Goal: Transaction & Acquisition: Purchase product/service

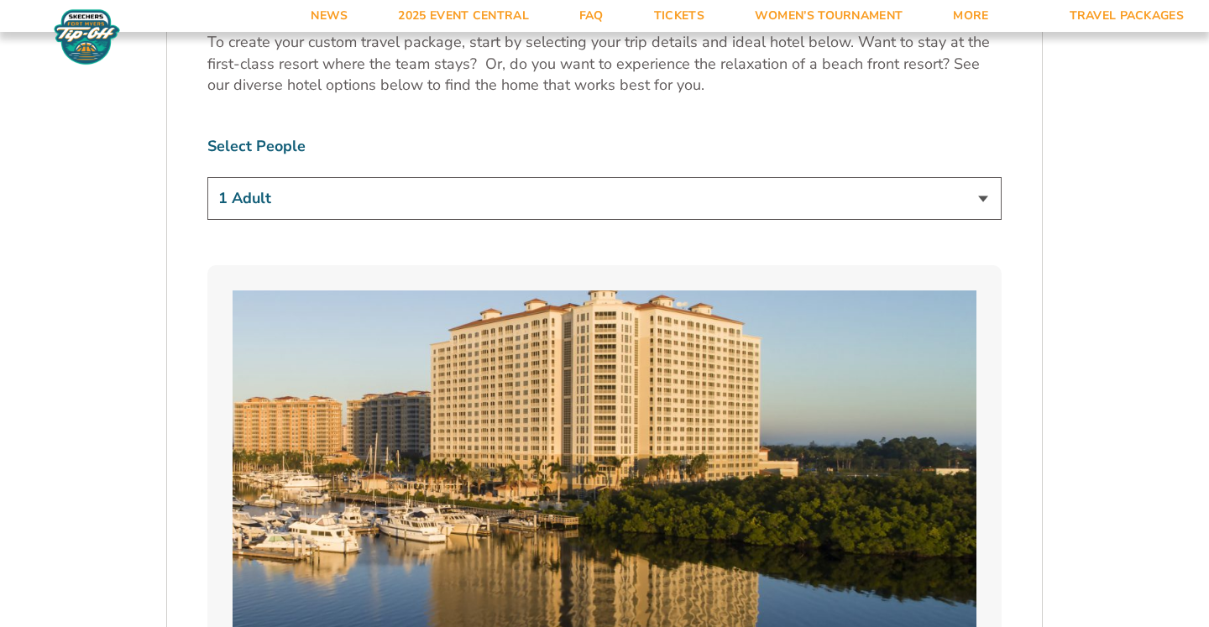
scroll to position [1056, 0]
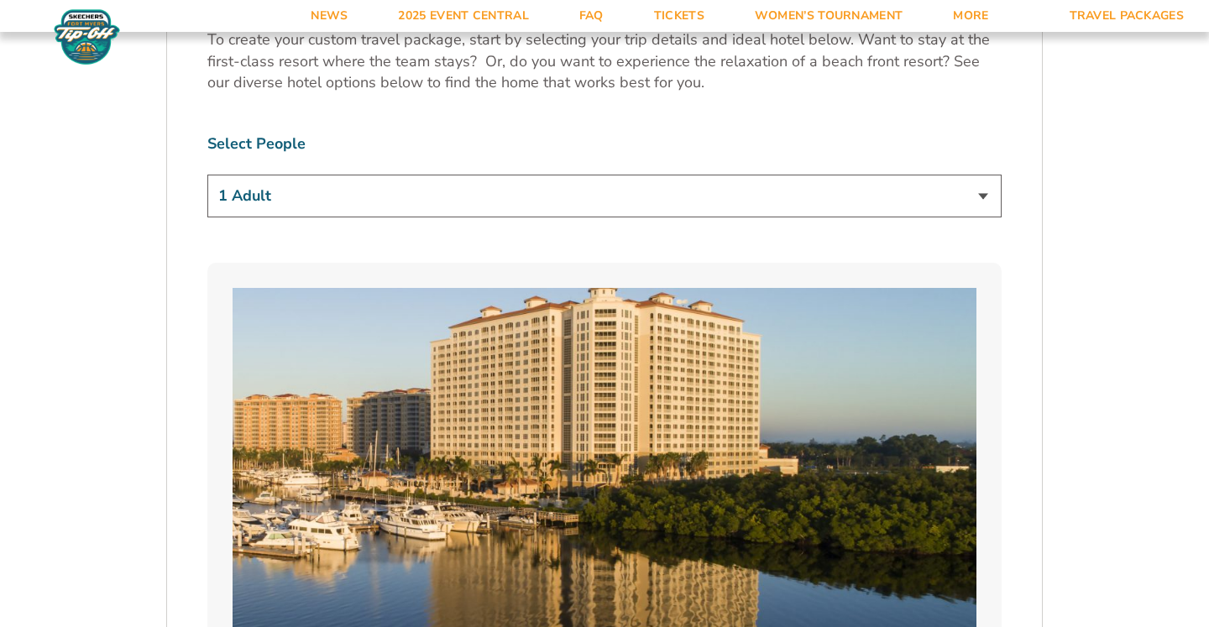
select select "2 Adults"
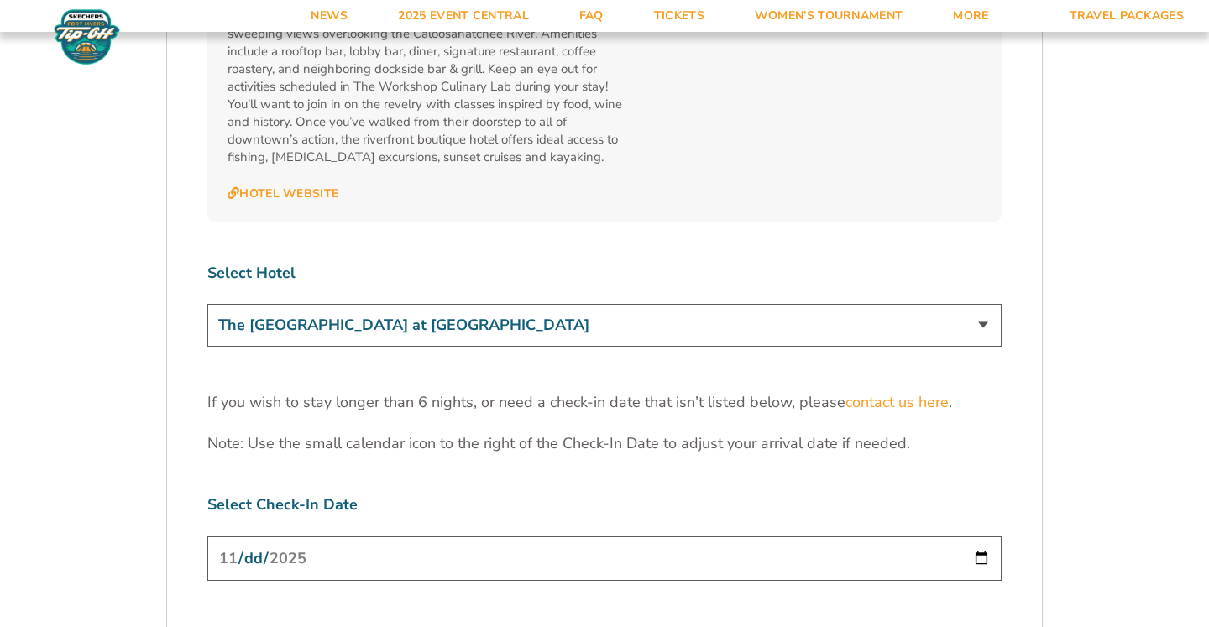
scroll to position [5002, 0]
select select "18478"
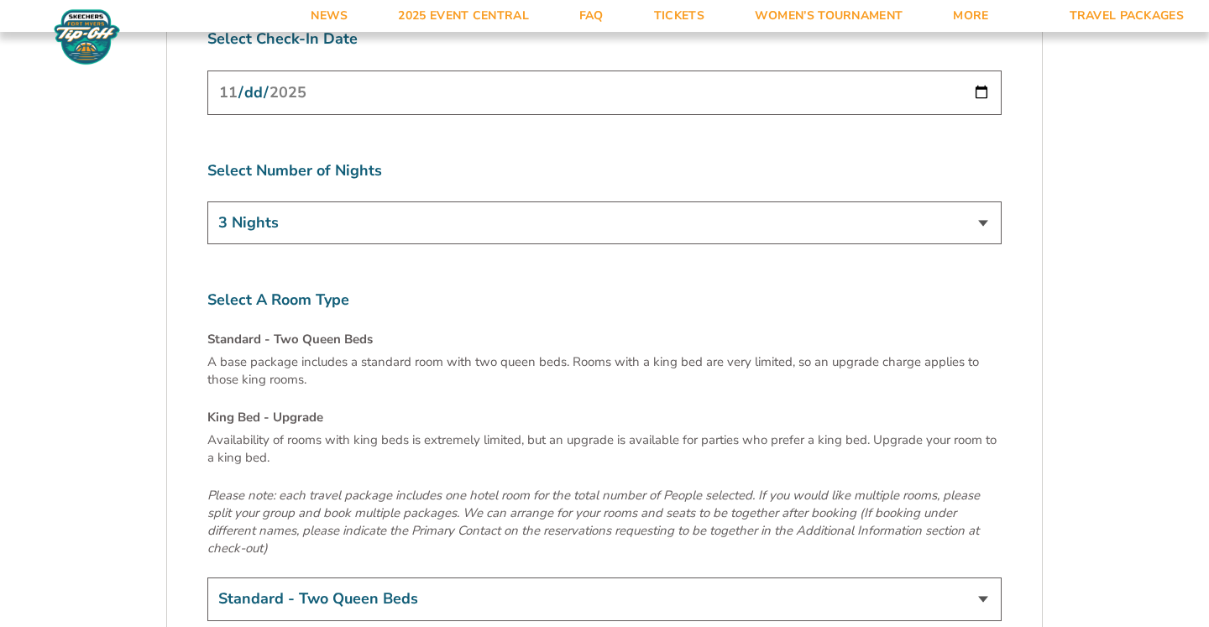
scroll to position [5470, 0]
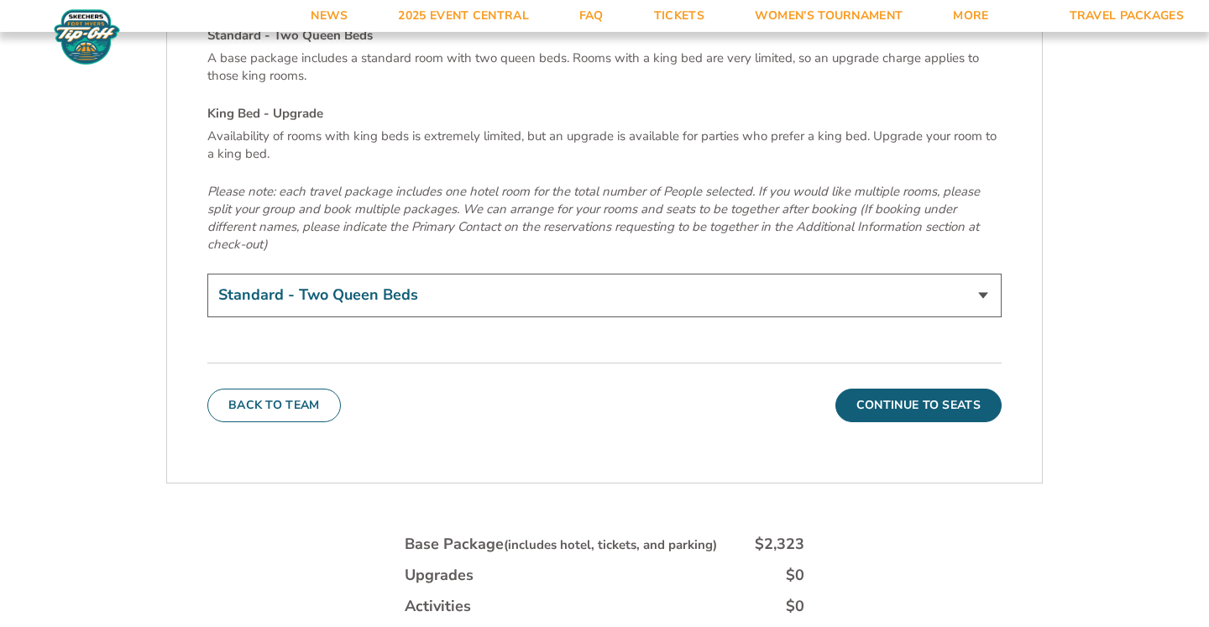
scroll to position [5787, 0]
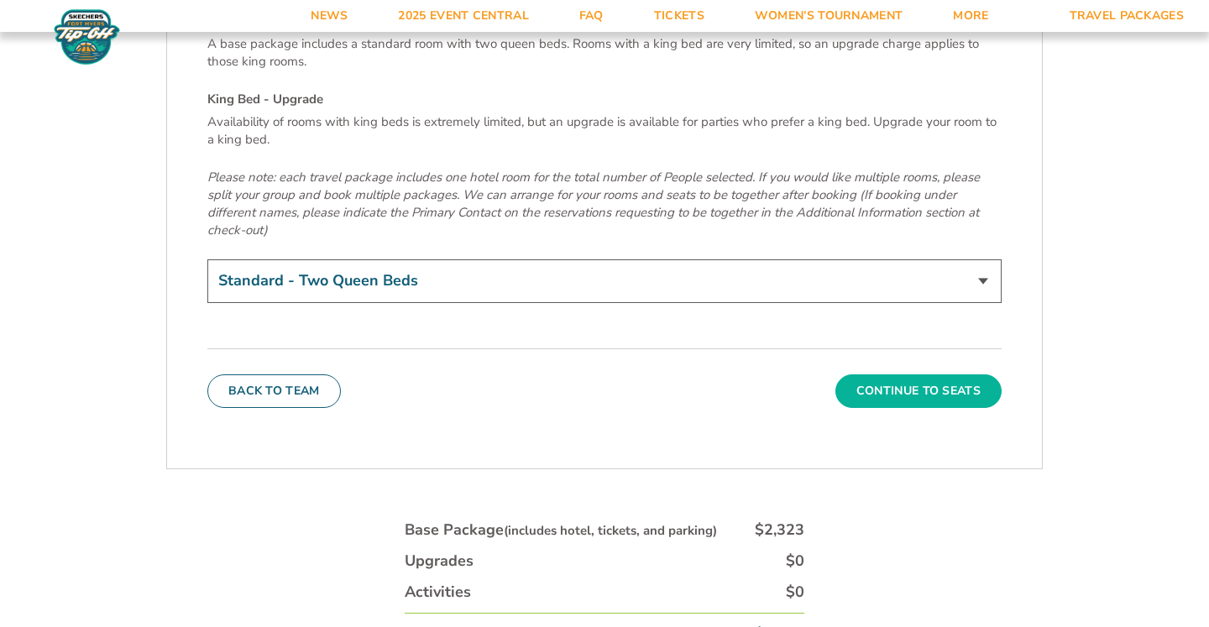
click at [921, 374] on button "Continue To Seats" at bounding box center [918, 391] width 166 height 34
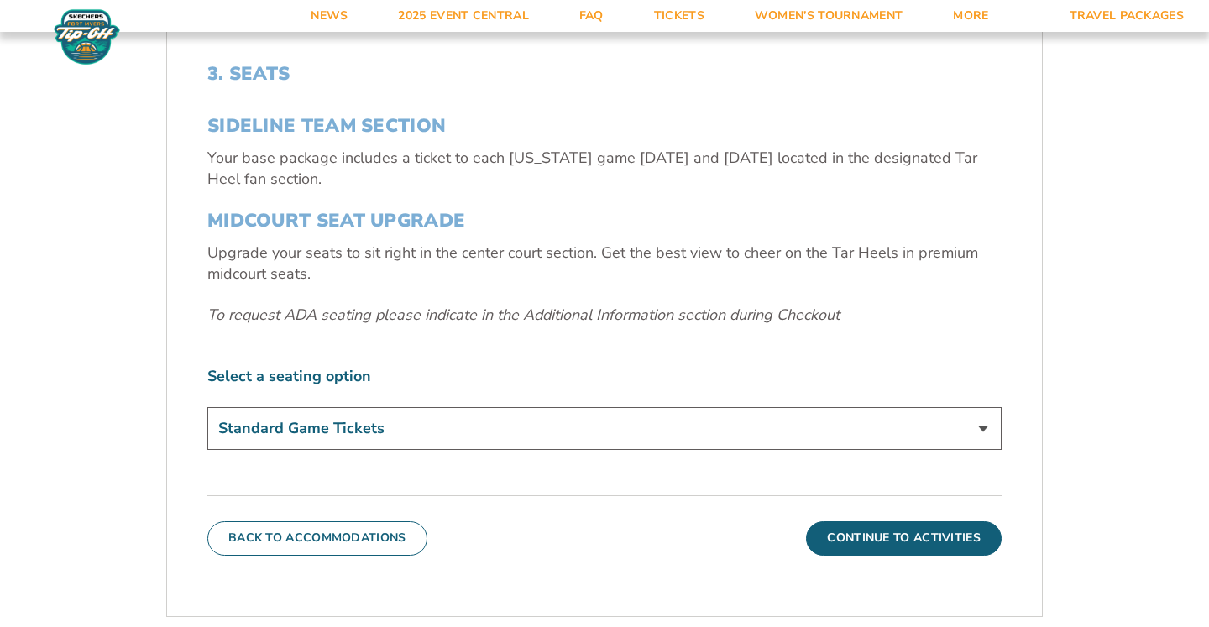
scroll to position [559, 0]
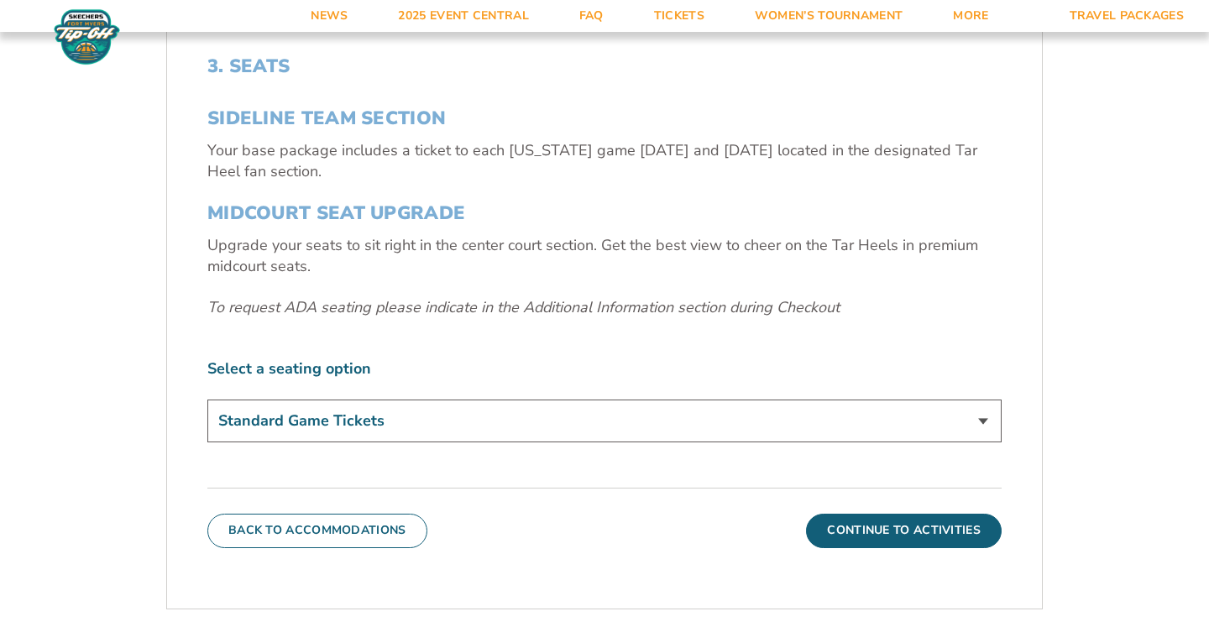
select select "Midcourt Seat Upgrade"
click at [1018, 473] on div "3. Seats SIDELINE TEAM SECTION Your base package includes a ticket to each [US_…" at bounding box center [604, 301] width 875 height 573
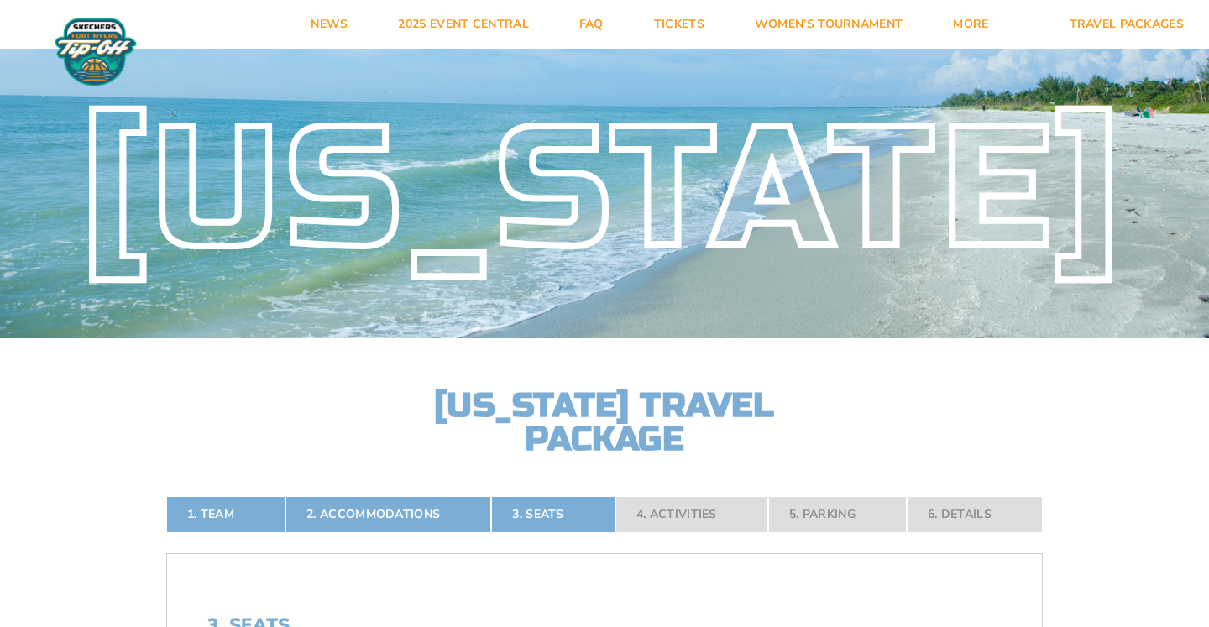
scroll to position [0, 0]
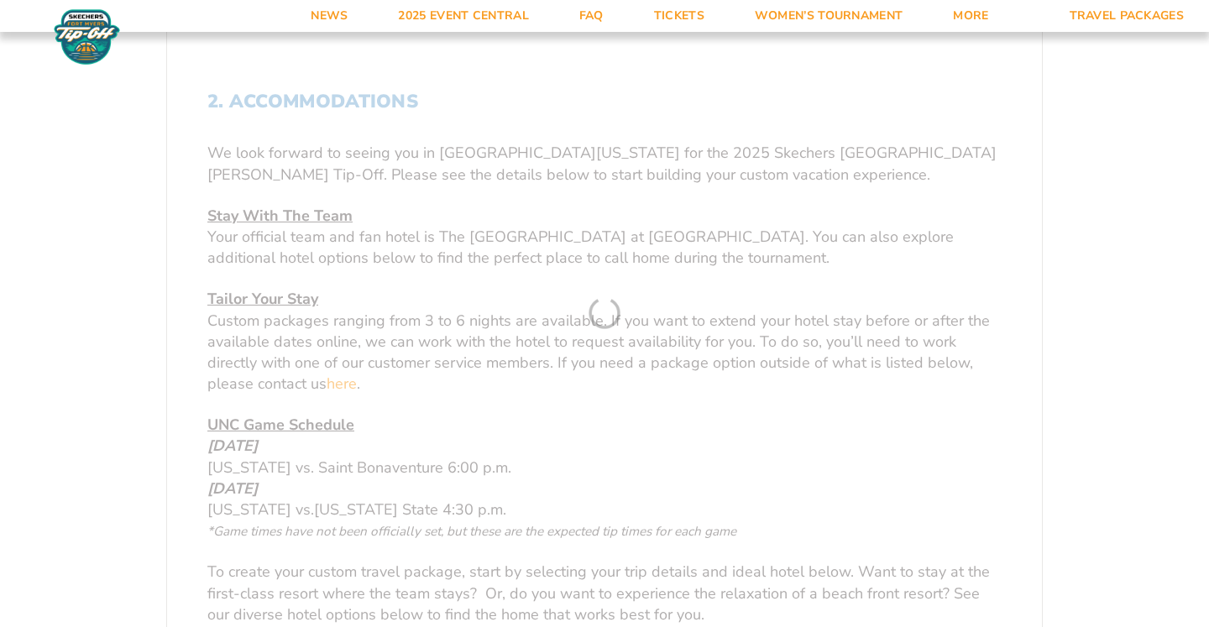
scroll to position [543, 0]
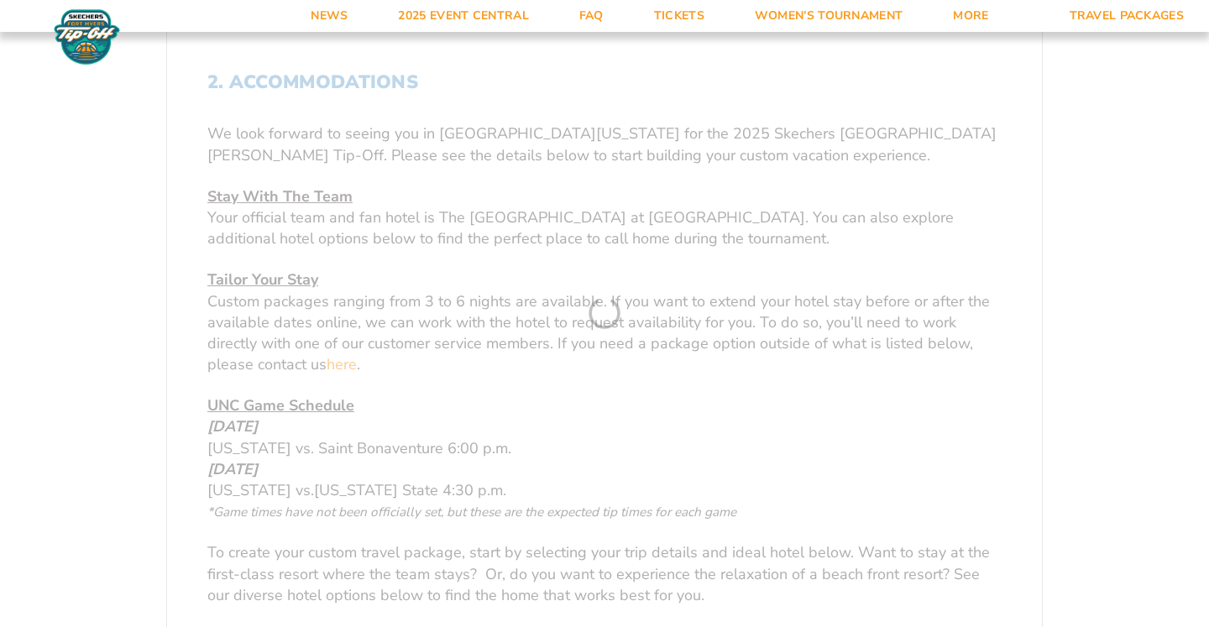
click at [265, 198] on form "[US_STATE] [US_STATE] Travel Package 1. Team 2. Accommodations 3. Seats 4. Acti…" at bounding box center [604, 590] width 1209 height 2267
click at [245, 274] on form "[US_STATE] [US_STATE] Travel Package 1. Team 2. Accommodations 3. Seats 4. Acti…" at bounding box center [604, 590] width 1209 height 2267
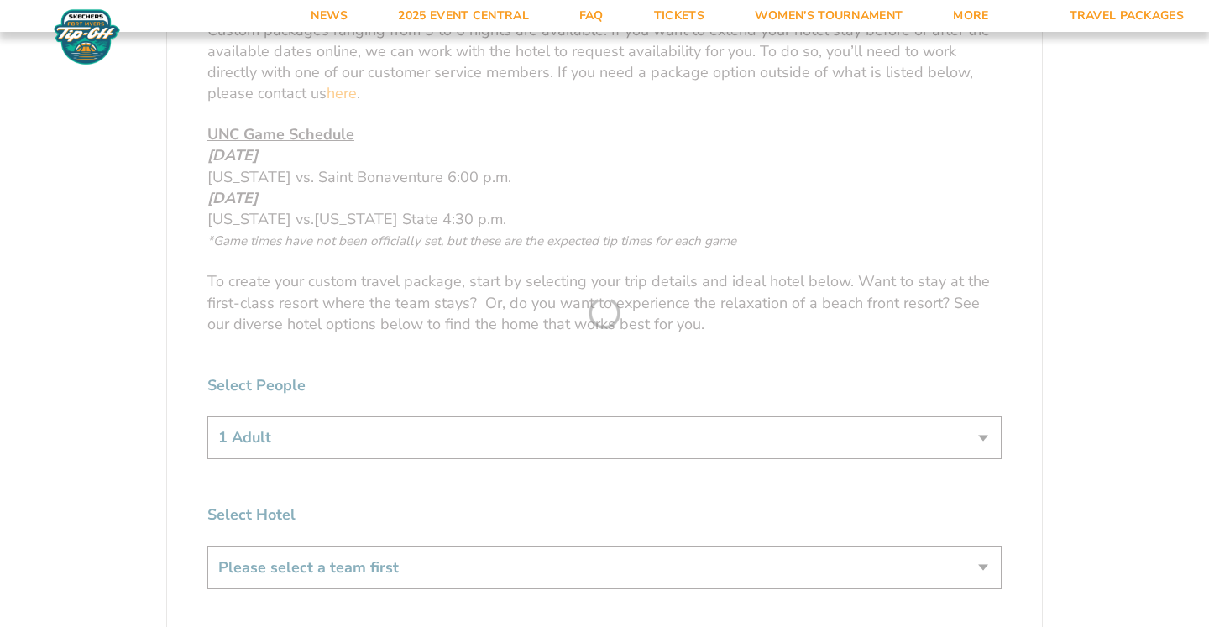
scroll to position [912, 0]
